Goal: Find specific page/section: Find specific page/section

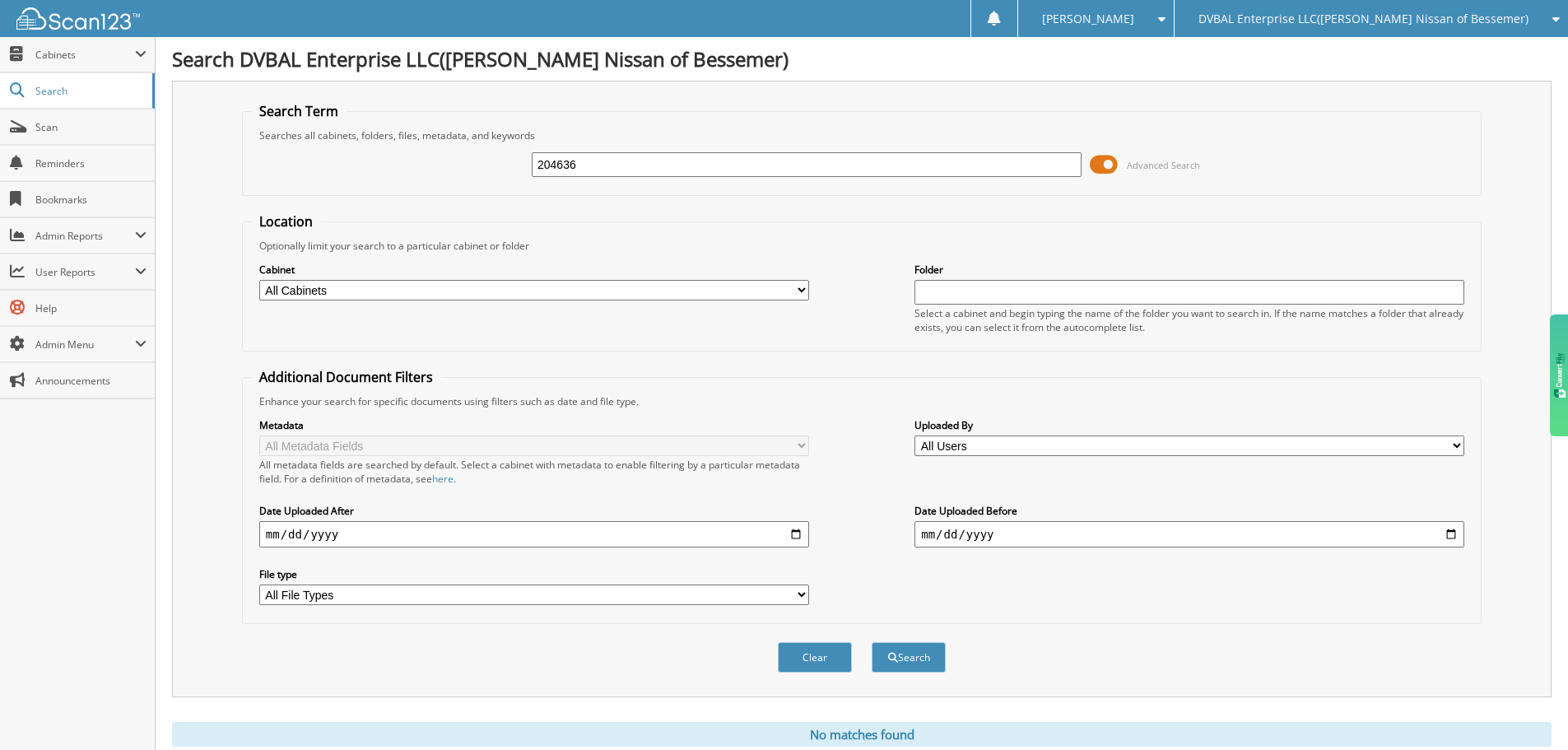
click at [639, 165] on input "204636" at bounding box center [807, 164] width 550 height 24
click at [1409, 10] on div "DVBAL Enterprise LLC([PERSON_NAME] Nissan of Bessemer)" at bounding box center [1371, 19] width 377 height 37
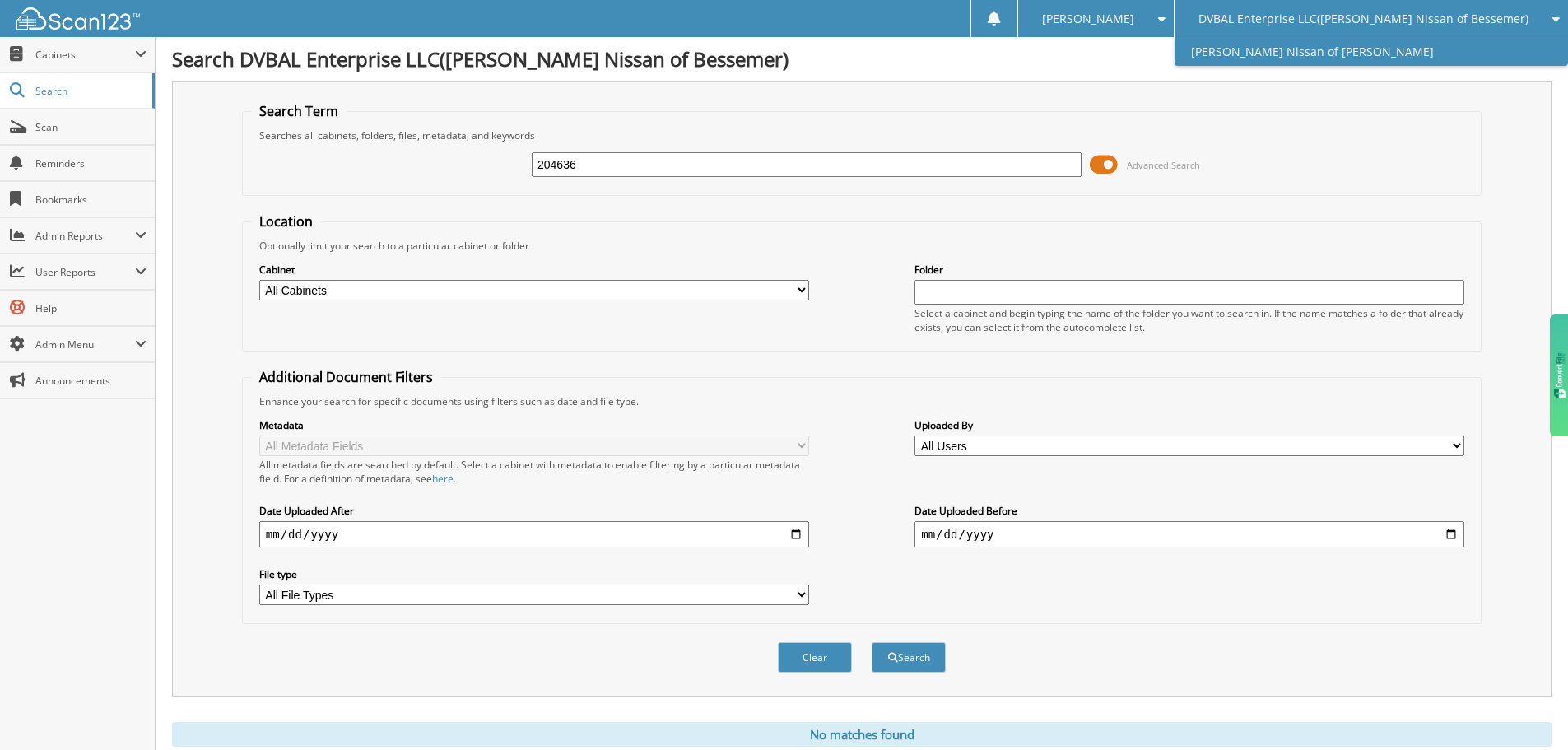
click at [1299, 53] on link "[PERSON_NAME] Nissan of [PERSON_NAME]" at bounding box center [1371, 51] width 393 height 29
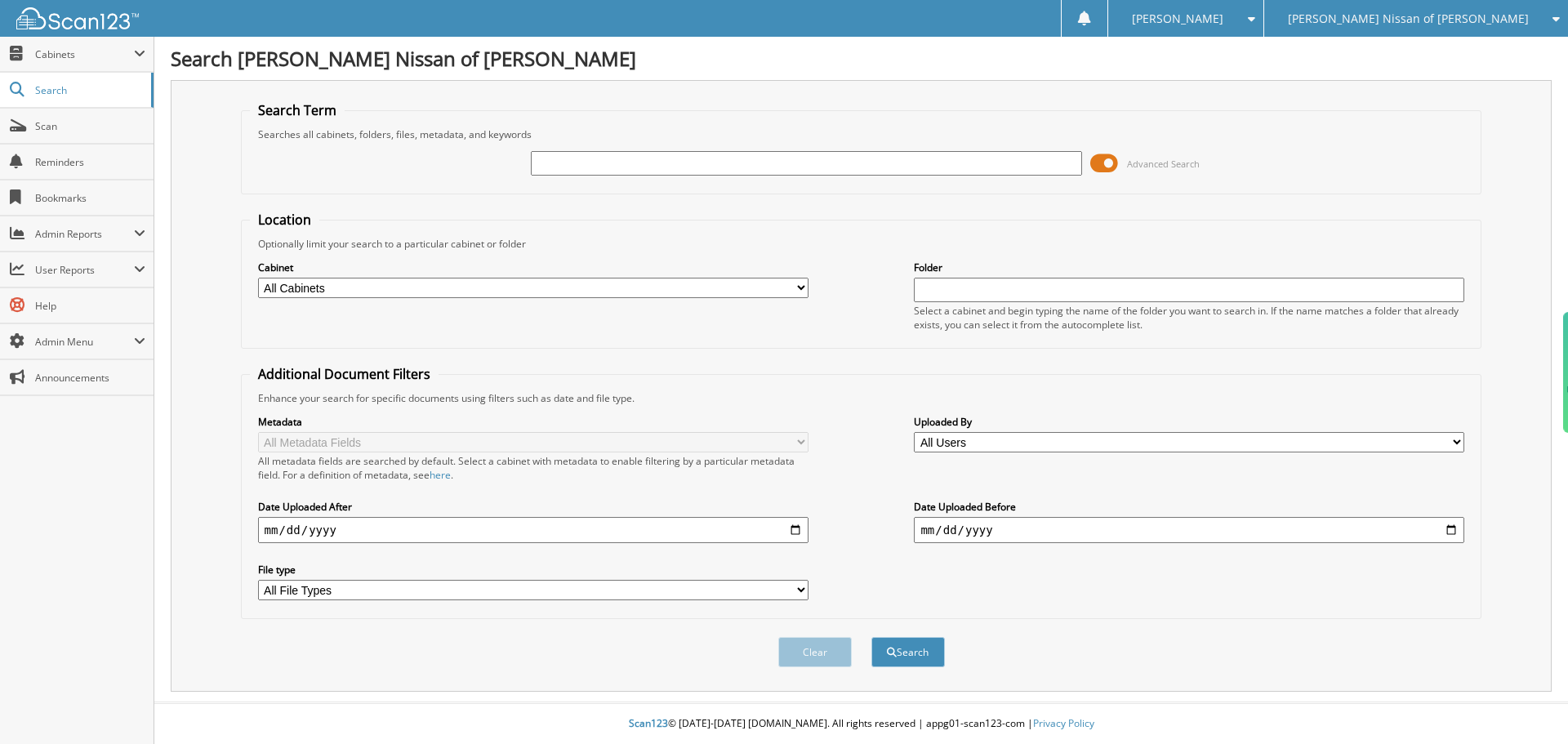
click at [7, 157] on link "Reminders" at bounding box center [77, 162] width 153 height 35
type input "6000354"
click at [871, 637] on button "Search" at bounding box center [907, 652] width 73 height 30
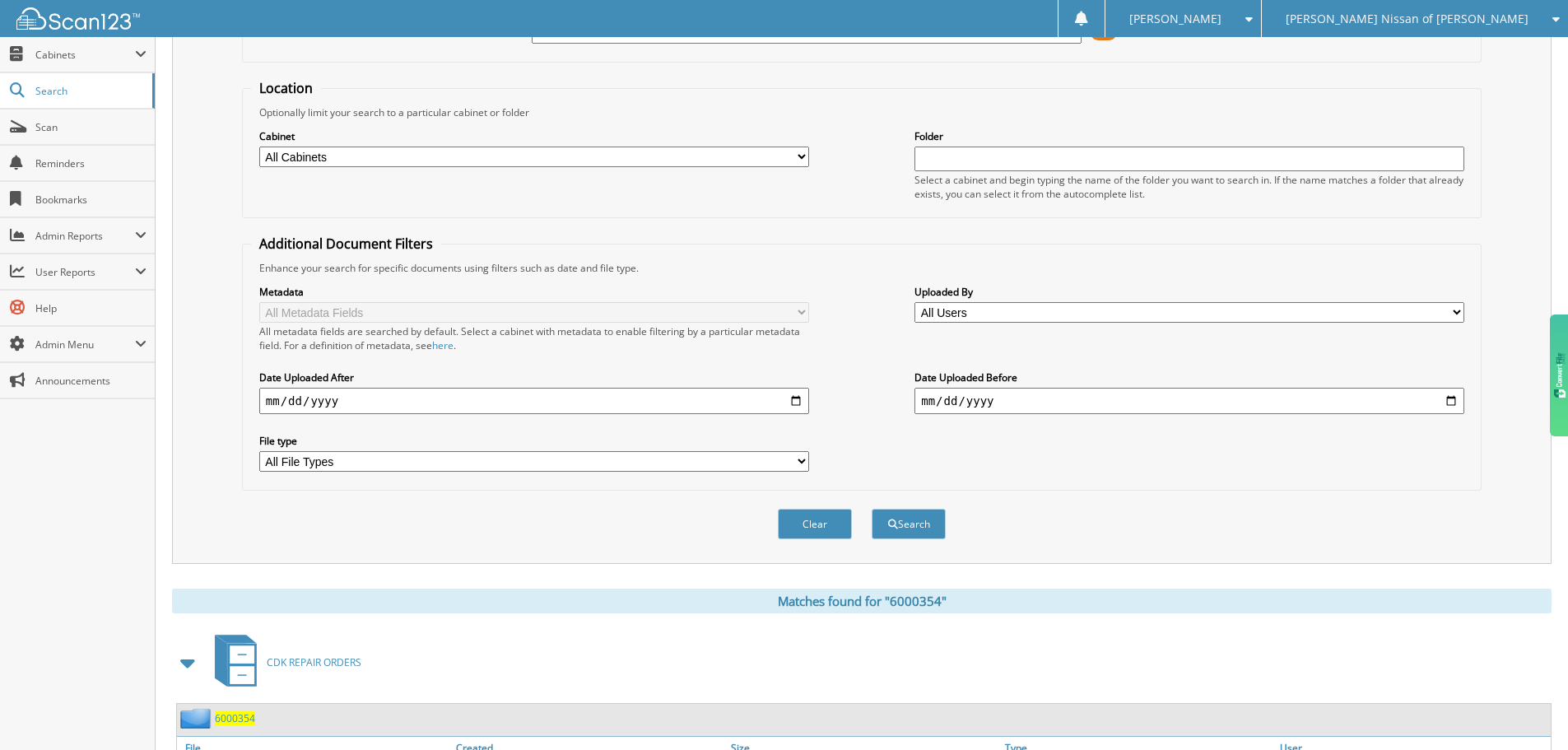
scroll to position [235, 0]
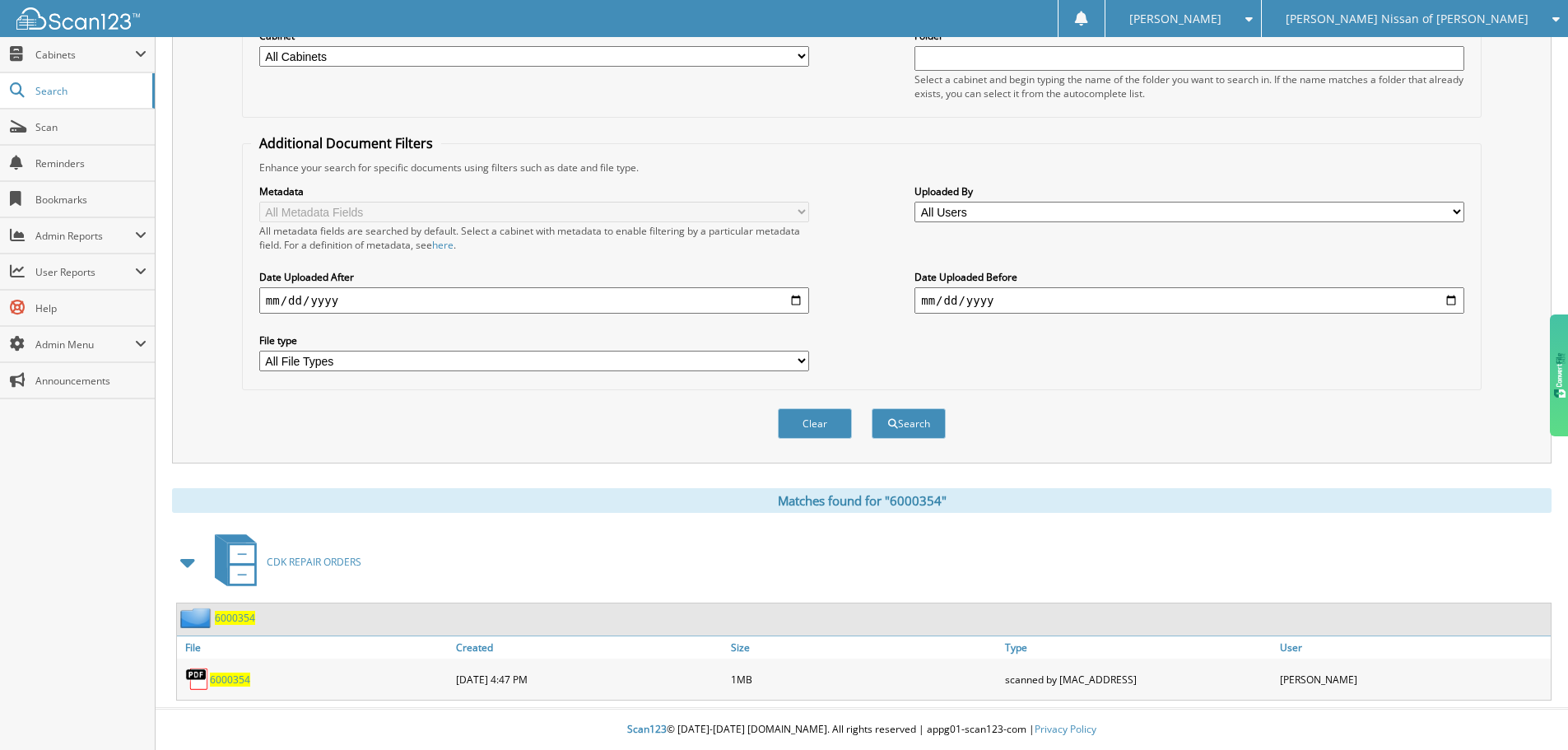
click at [222, 676] on span "6000354" at bounding box center [229, 679] width 40 height 14
click at [226, 677] on span "6000354" at bounding box center [229, 679] width 40 height 14
